Goal: Transaction & Acquisition: Book appointment/travel/reservation

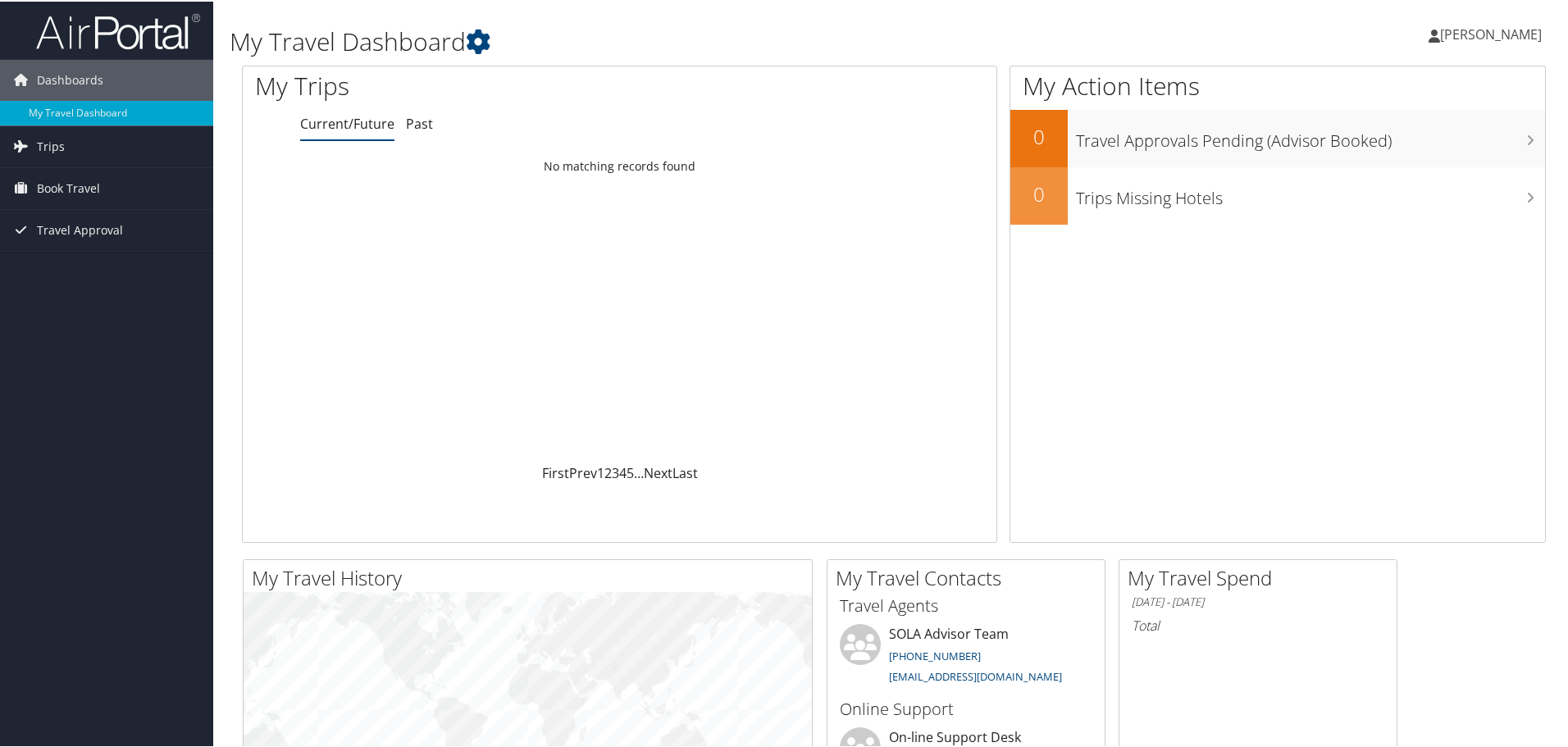
click at [74, 181] on span "Book Travel" at bounding box center [68, 187] width 63 height 41
click at [85, 271] on link "Book/Manage Online Trips" at bounding box center [107, 269] width 213 height 25
